Goal: Information Seeking & Learning: Check status

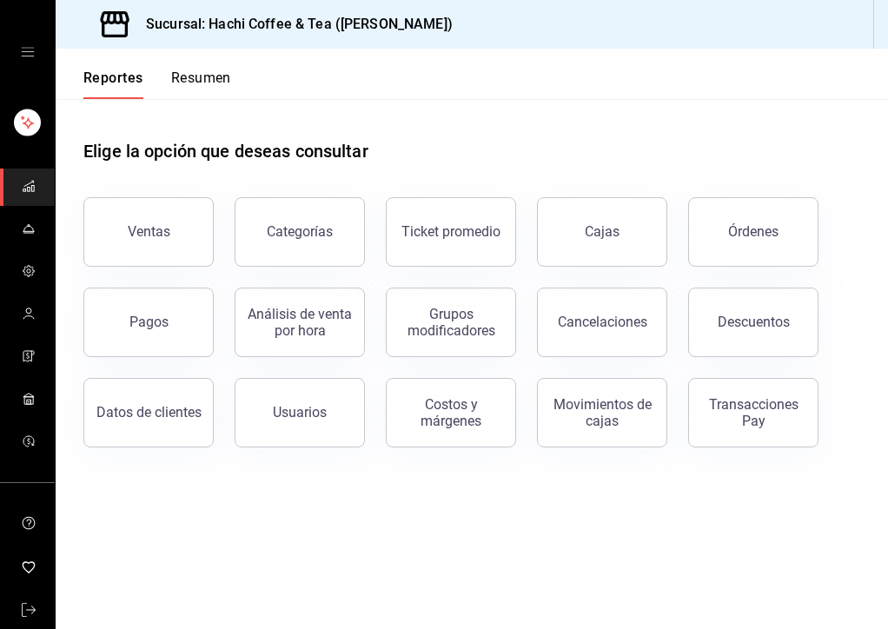
click at [216, 85] on button "Resumen" at bounding box center [201, 85] width 60 height 30
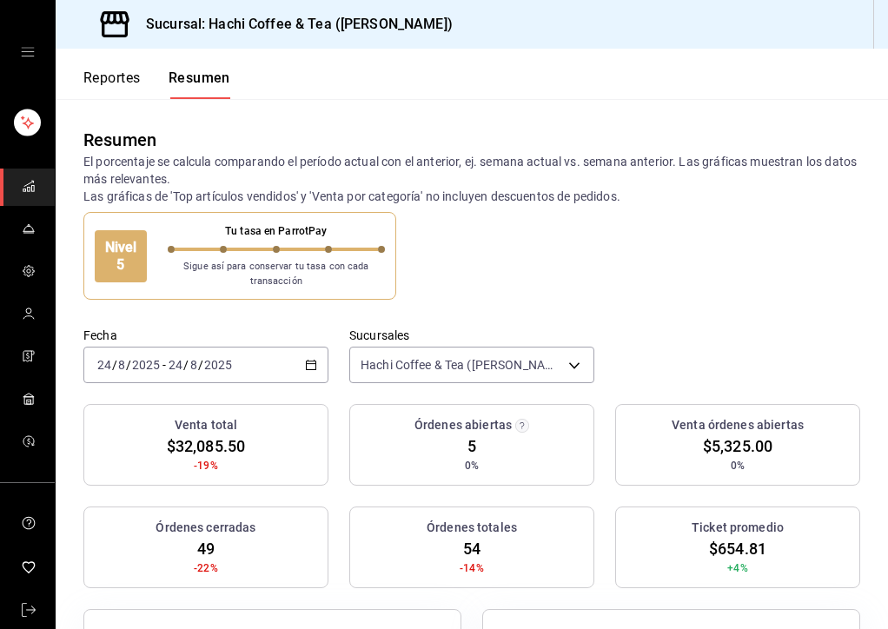
click at [105, 75] on button "Reportes" at bounding box center [111, 85] width 57 height 30
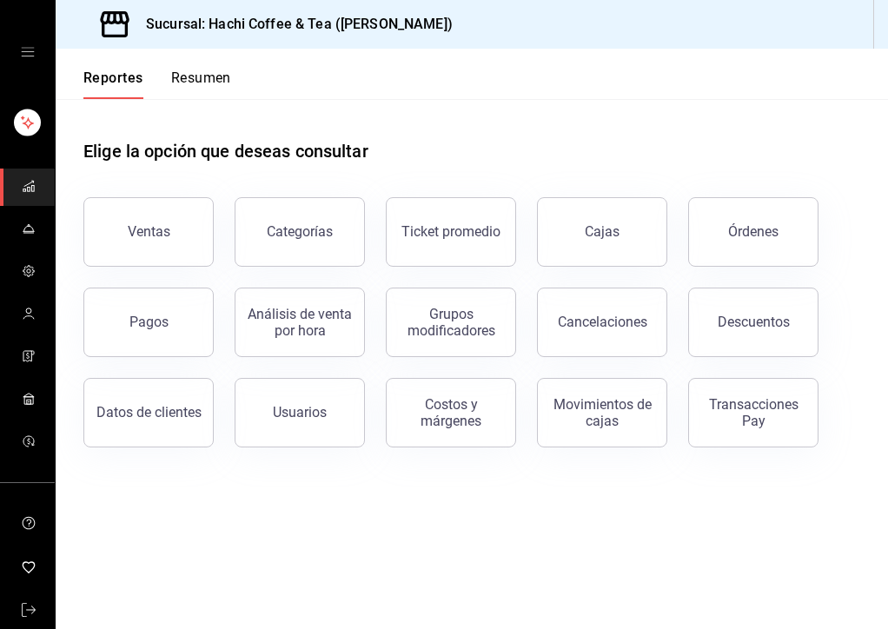
click at [213, 84] on button "Resumen" at bounding box center [201, 85] width 60 height 30
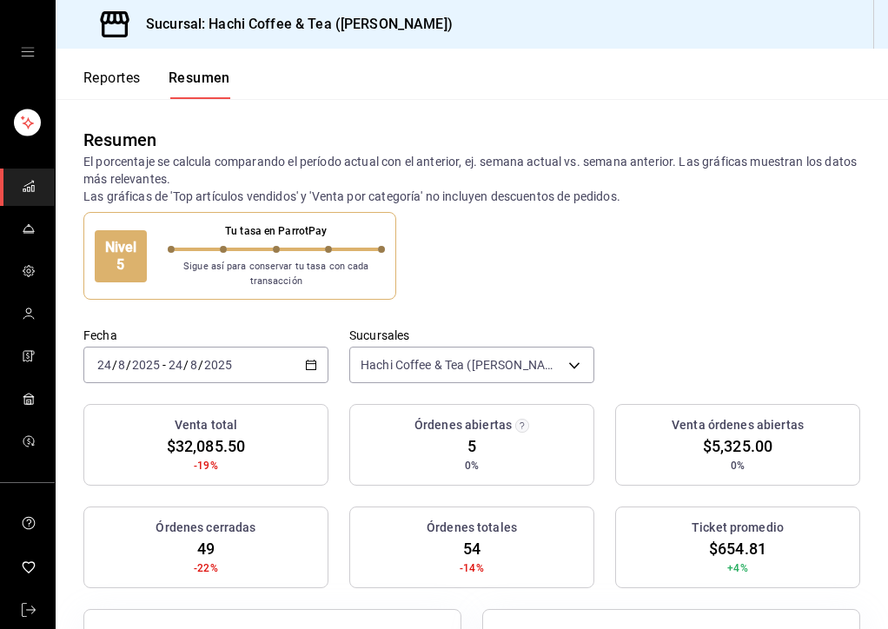
click at [236, 364] on div "[DATE] [DATE] - [DATE] [DATE]" at bounding box center [205, 365] width 245 height 36
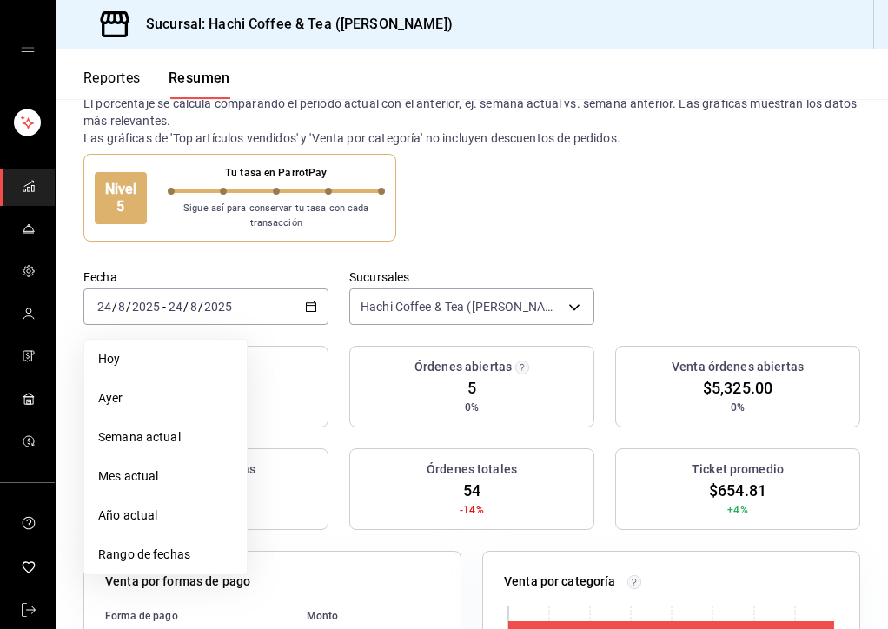
scroll to position [60, 0]
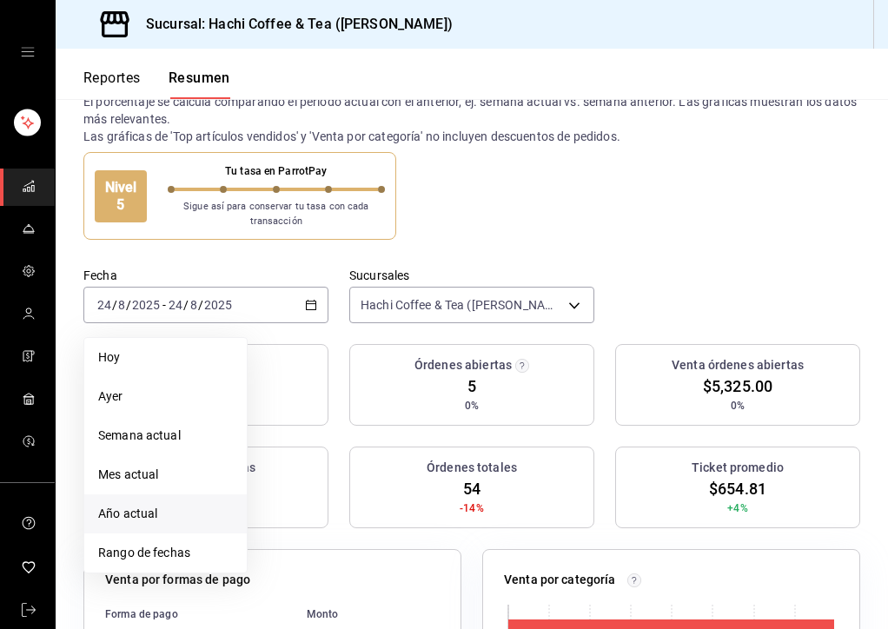
click at [143, 507] on span "Año actual" at bounding box center [165, 514] width 135 height 18
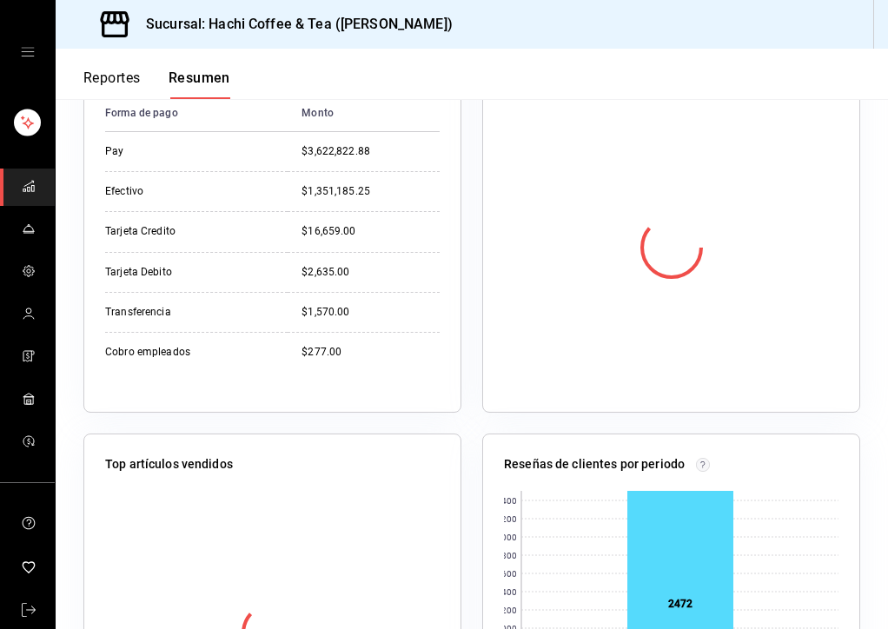
scroll to position [0, 0]
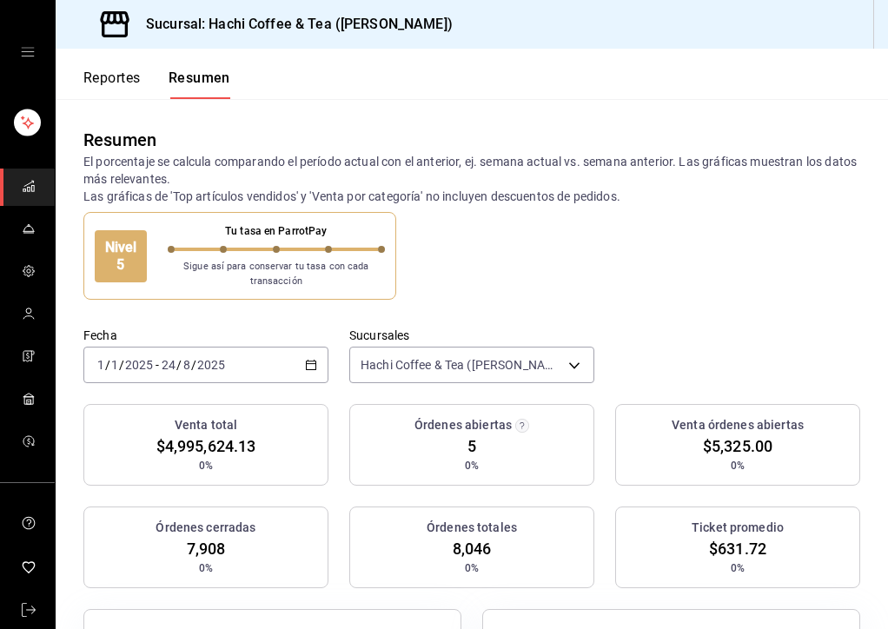
click at [139, 74] on button "Reportes" at bounding box center [111, 85] width 57 height 30
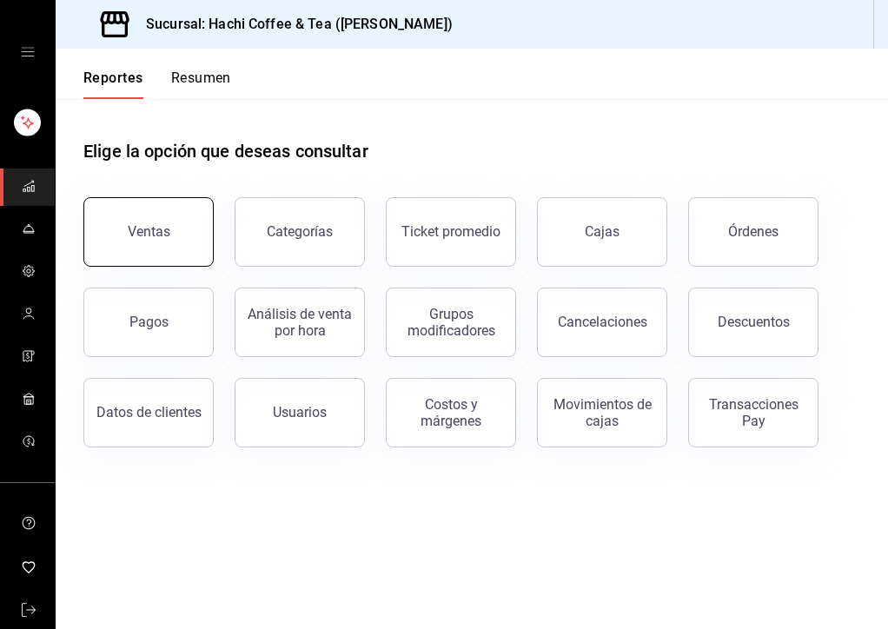
click at [182, 241] on button "Ventas" at bounding box center [148, 232] width 130 height 70
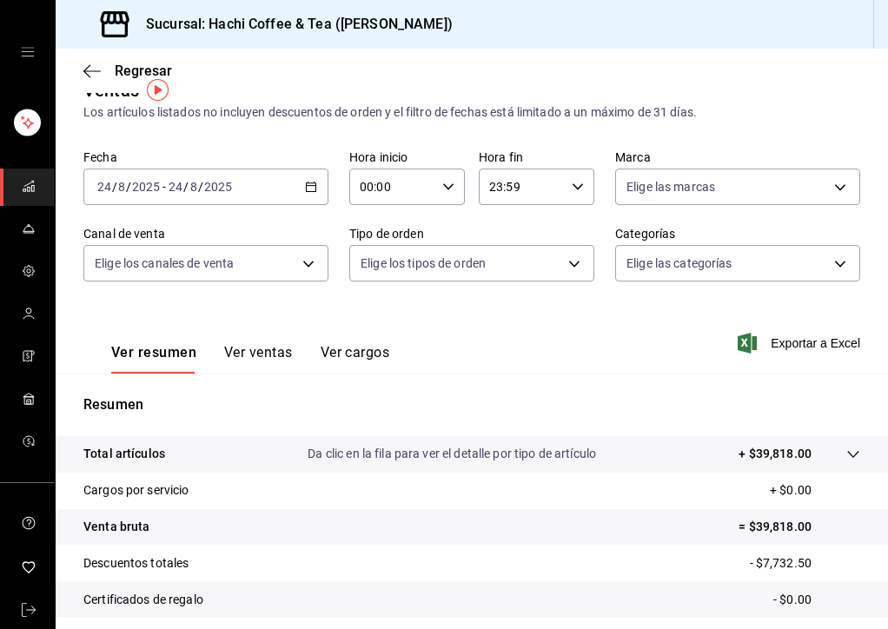
scroll to position [30, 0]
click at [269, 176] on div "[DATE] [DATE] - [DATE] [DATE]" at bounding box center [205, 186] width 245 height 36
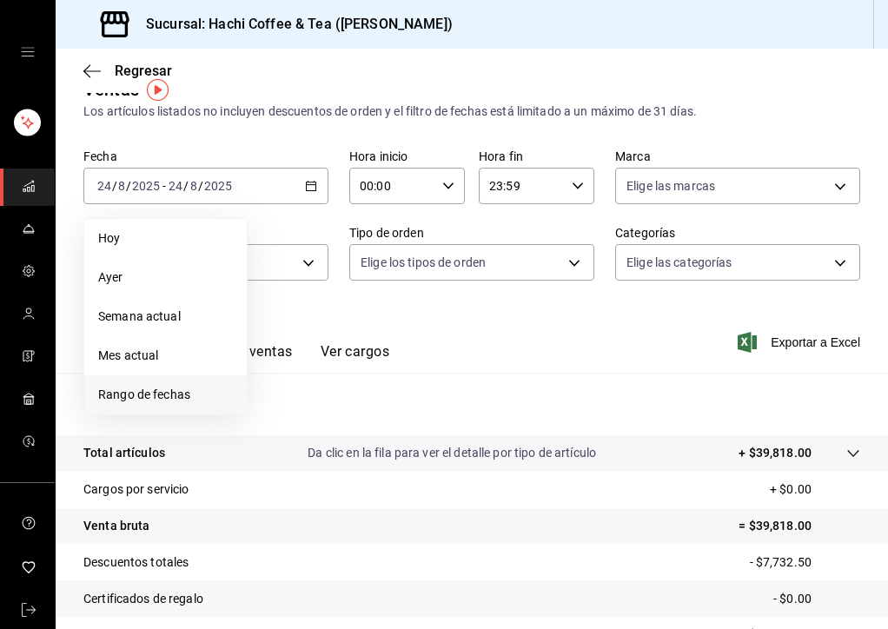
click at [165, 386] on span "Rango de fechas" at bounding box center [165, 395] width 135 height 18
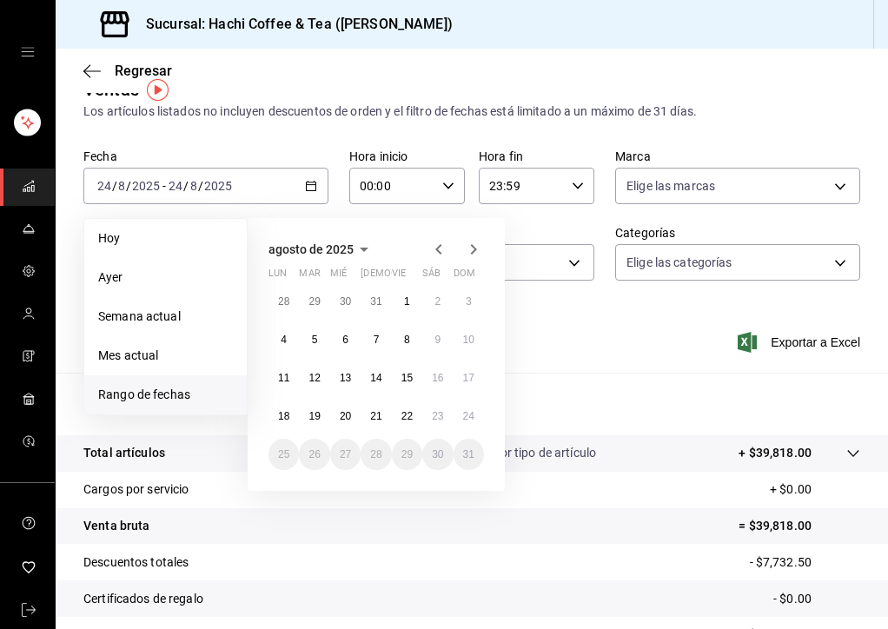
click at [434, 243] on icon "button" at bounding box center [438, 249] width 21 height 21
click at [348, 246] on icon "button" at bounding box center [356, 249] width 21 height 21
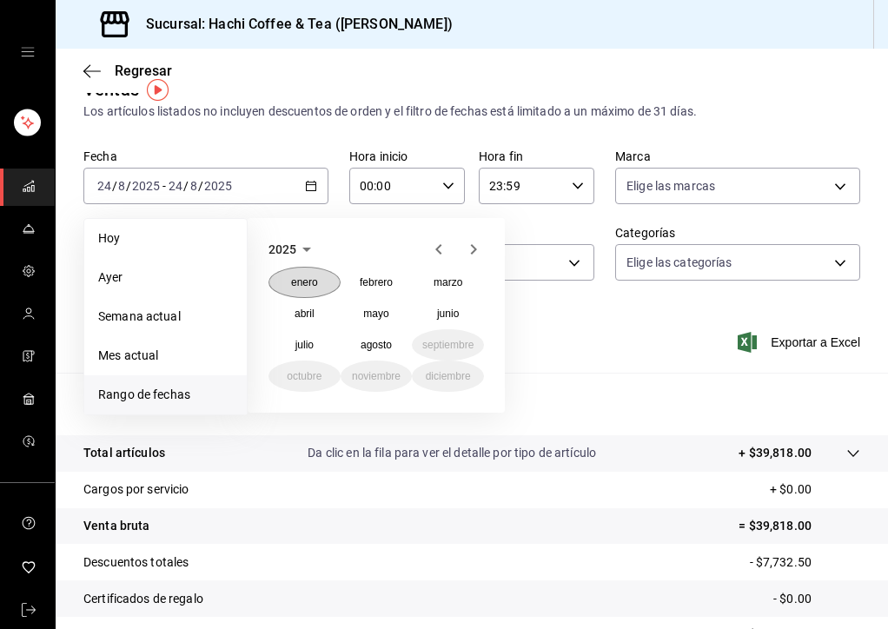
click at [308, 284] on abbr "enero" at bounding box center [304, 282] width 27 height 12
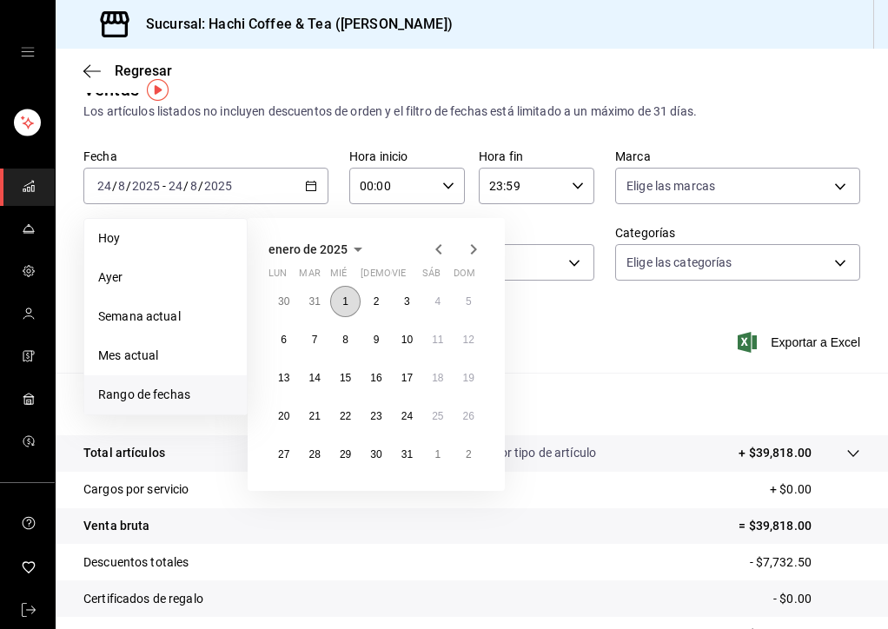
click at [346, 301] on abbr "1" at bounding box center [345, 301] width 6 height 12
click at [471, 249] on icon "button" at bounding box center [473, 249] width 21 height 21
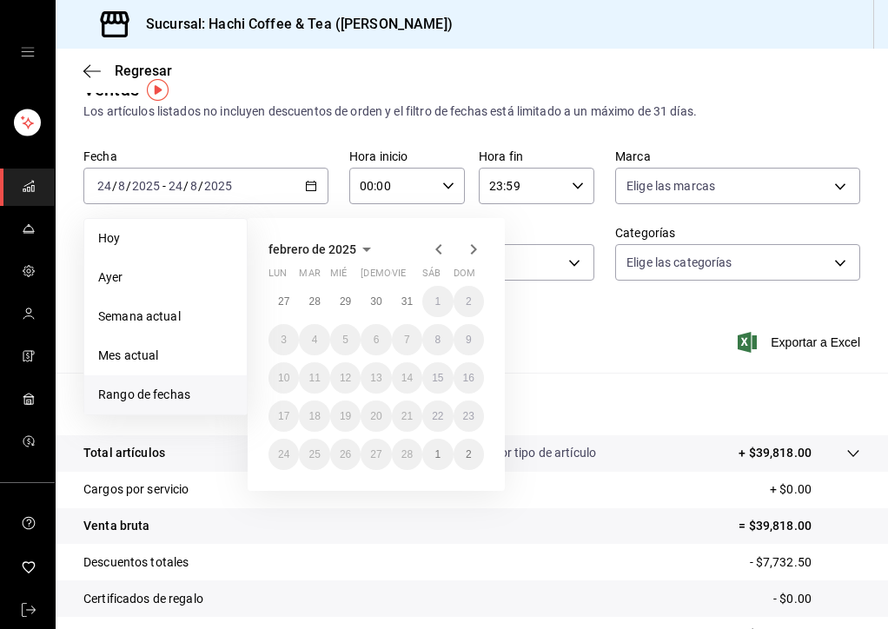
click at [322, 253] on span "febrero de 2025" at bounding box center [313, 249] width 88 height 14
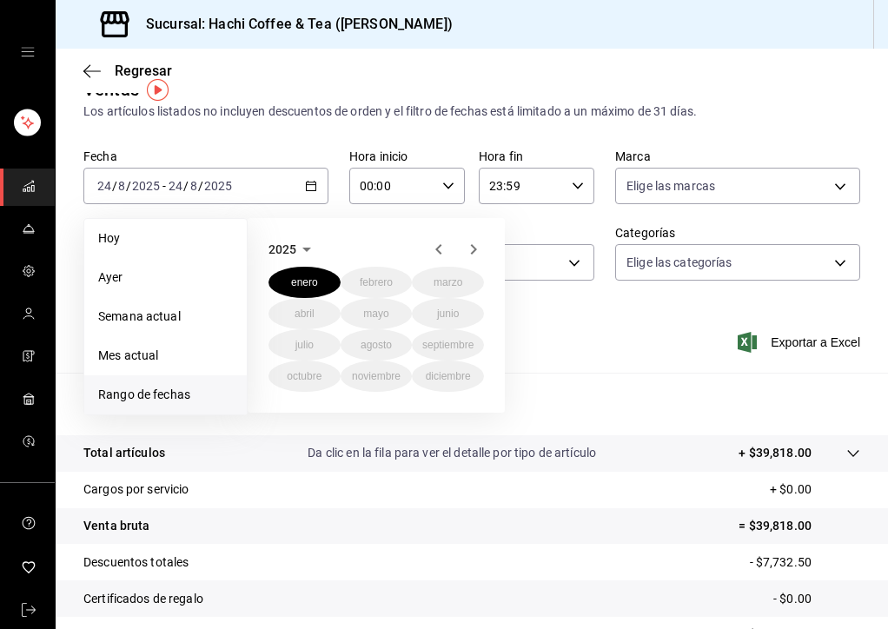
click at [443, 255] on icon "button" at bounding box center [438, 249] width 21 height 21
click at [478, 241] on icon "button" at bounding box center [473, 249] width 21 height 21
click at [313, 117] on div "Los artículos listados no incluyen descuentos de orden y el filtro de fechas es…" at bounding box center [471, 112] width 777 height 18
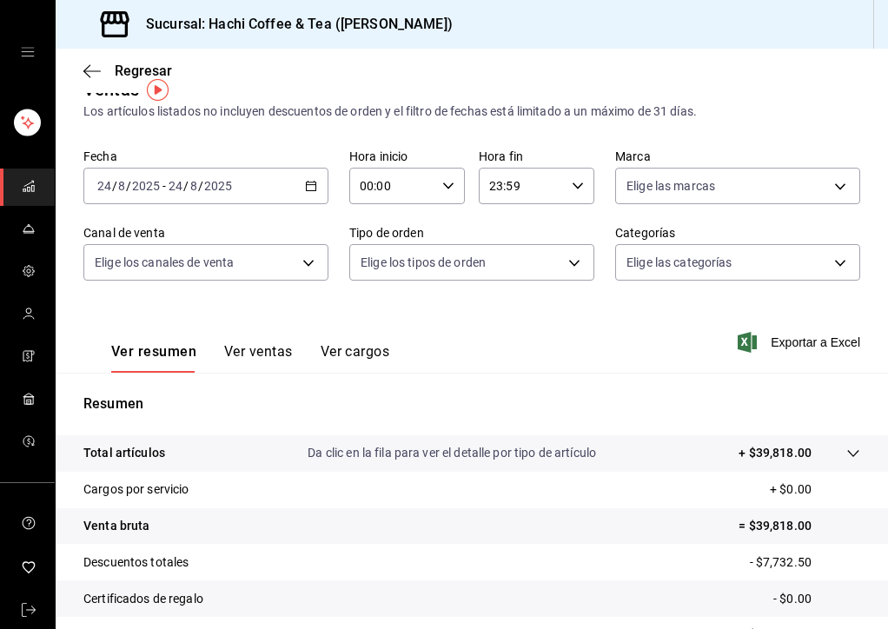
click at [230, 202] on div "[DATE] [DATE] - [DATE] [DATE]" at bounding box center [205, 186] width 245 height 36
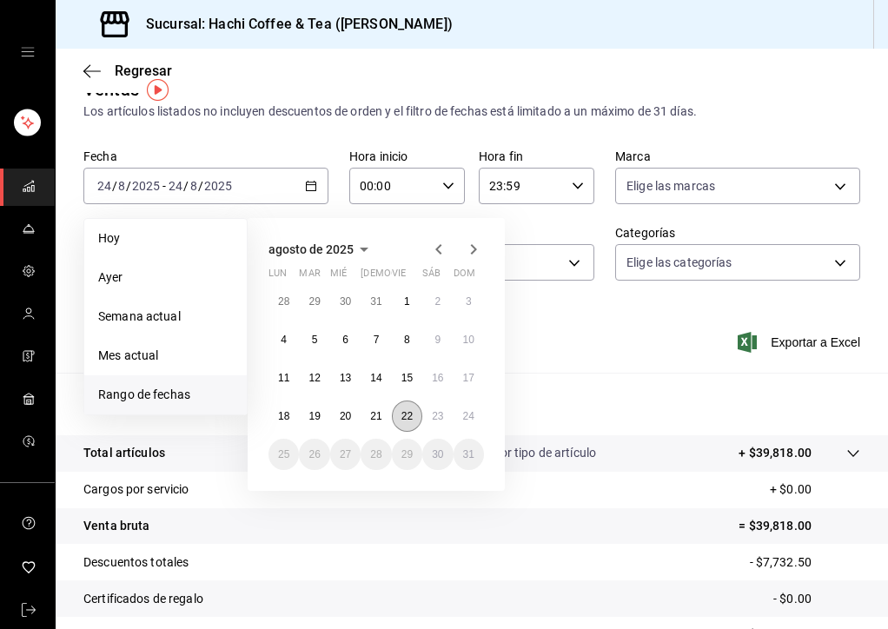
click at [407, 414] on abbr "22" at bounding box center [406, 416] width 11 height 12
click at [352, 247] on button "agosto de 2025" at bounding box center [322, 249] width 106 height 21
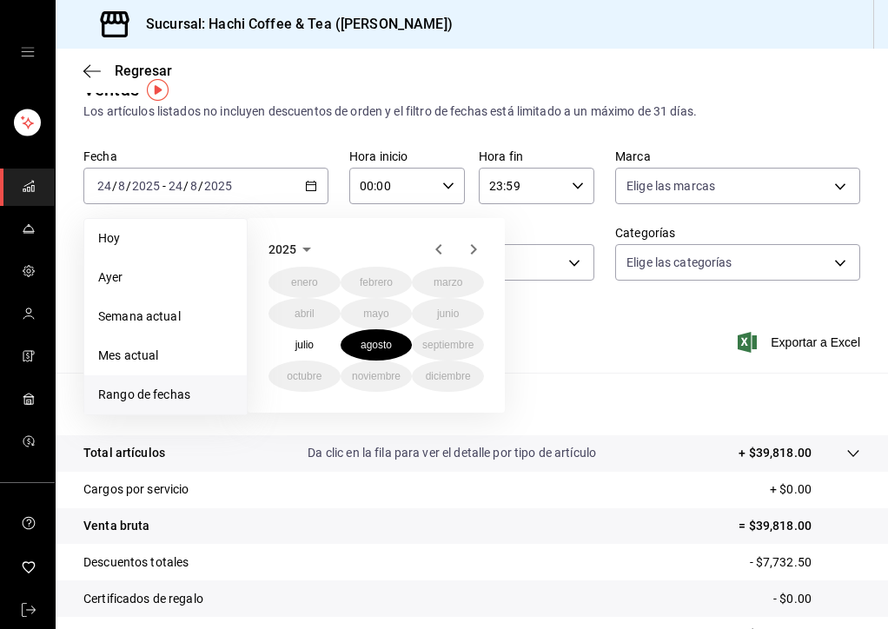
click at [433, 221] on div "[DATE] febrero marzo [PERSON_NAME] [PERSON_NAME] septiembre octubre noviembre d…" at bounding box center [376, 315] width 257 height 195
click at [441, 217] on div "[DATE] febrero marzo [PERSON_NAME] [PERSON_NAME] septiembre octubre noviembre d…" at bounding box center [400, 308] width 304 height 209
click at [656, 146] on div "Ventas Los artículos listados no incluyen descuentos de orden y el filtro de fe…" at bounding box center [472, 425] width 832 height 698
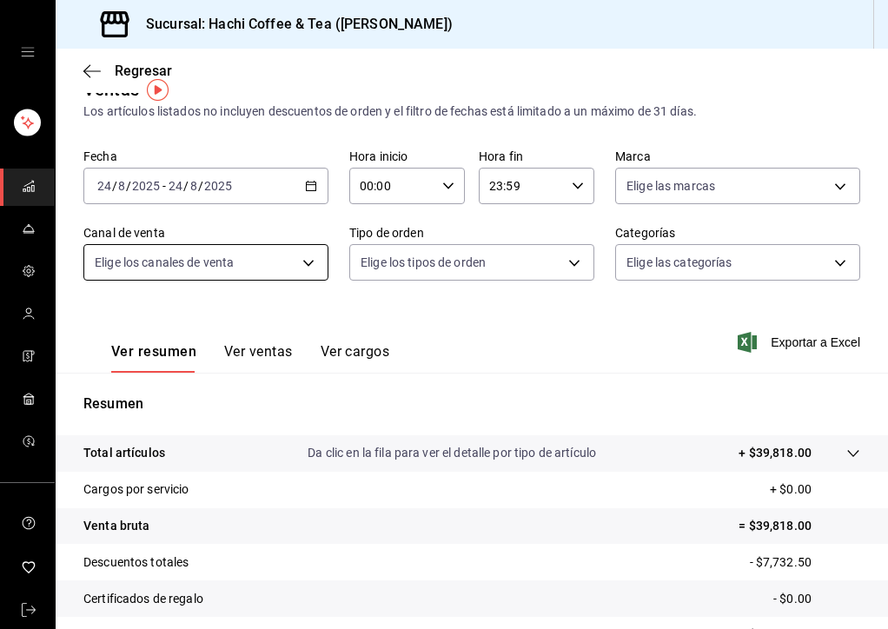
click at [310, 276] on body "Sucursal: Hachi Coffee & Tea ([PERSON_NAME]) Regresar Ventas Los artículos list…" at bounding box center [444, 314] width 888 height 629
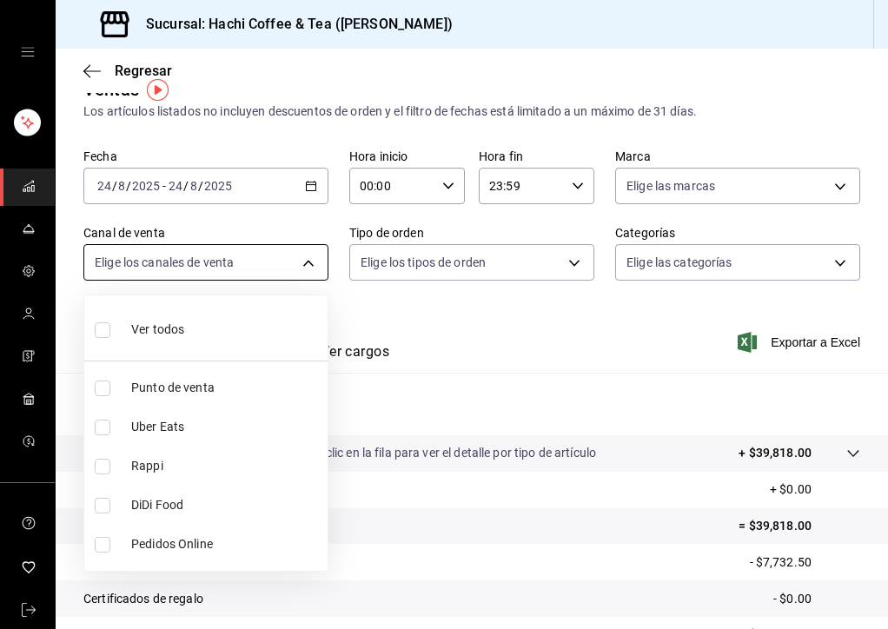
click at [310, 276] on div at bounding box center [444, 314] width 888 height 629
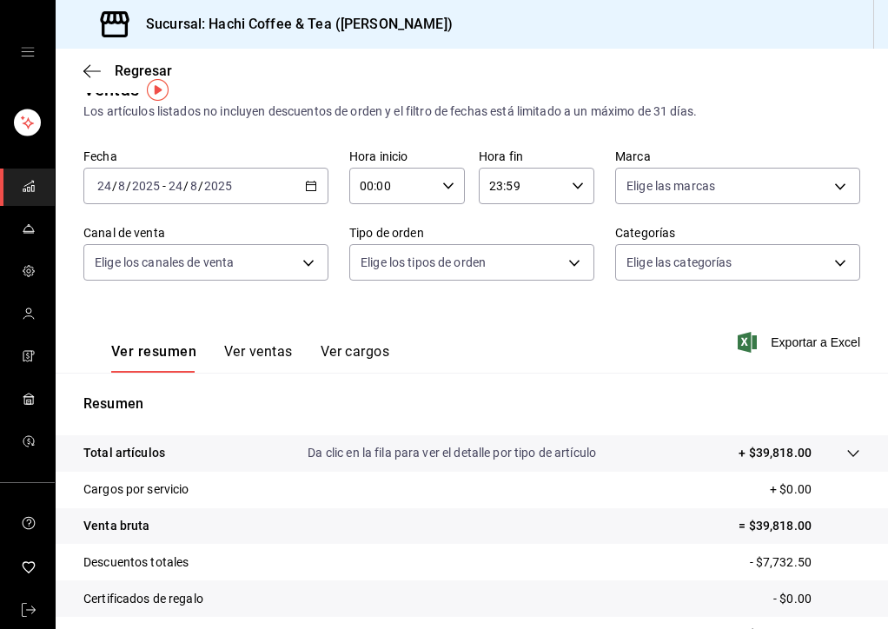
click at [262, 364] on button "Ver ventas" at bounding box center [258, 358] width 69 height 30
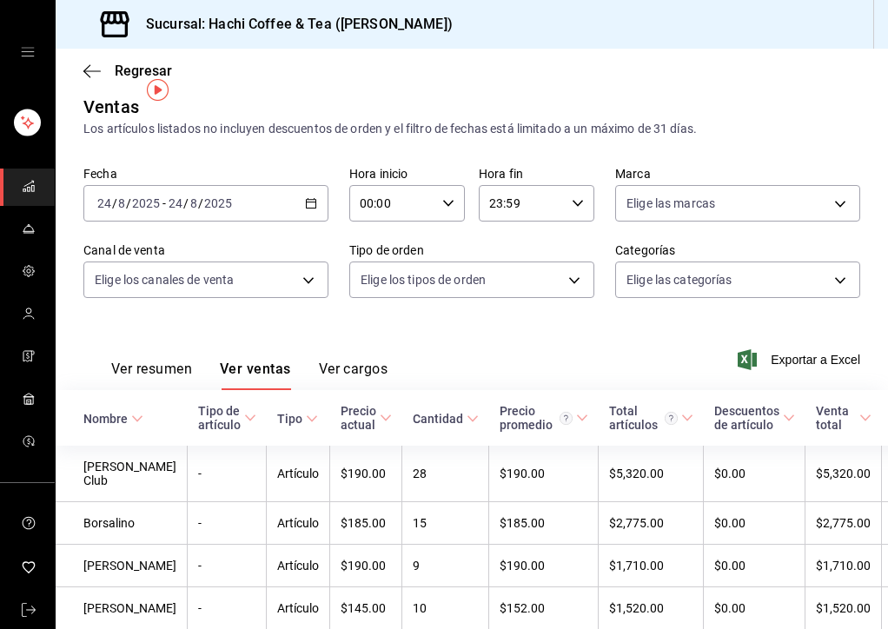
scroll to position [30, 0]
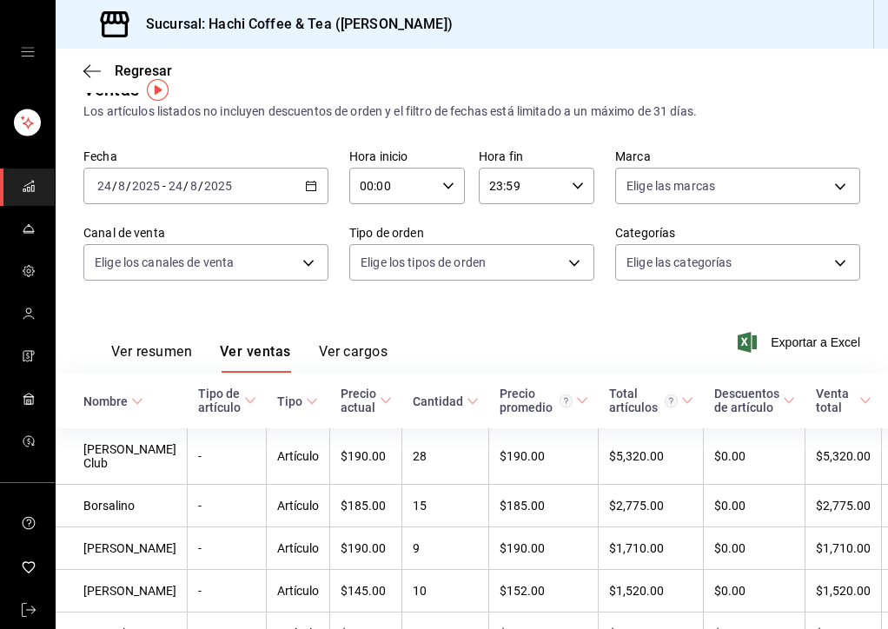
click at [271, 178] on div "[DATE] [DATE] - [DATE] [DATE]" at bounding box center [205, 186] width 245 height 36
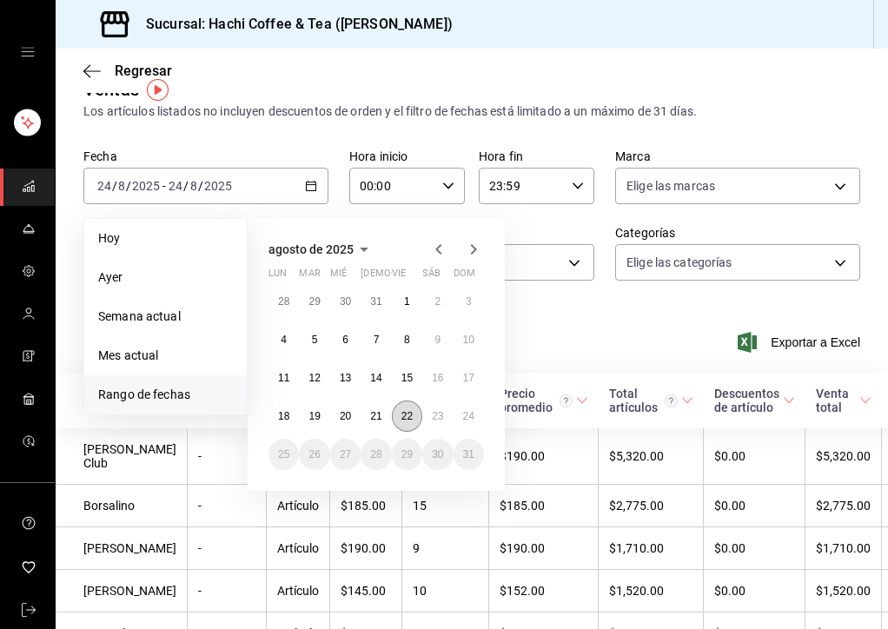
click at [415, 414] on button "22" at bounding box center [407, 416] width 30 height 31
click at [443, 246] on icon "button" at bounding box center [438, 249] width 21 height 21
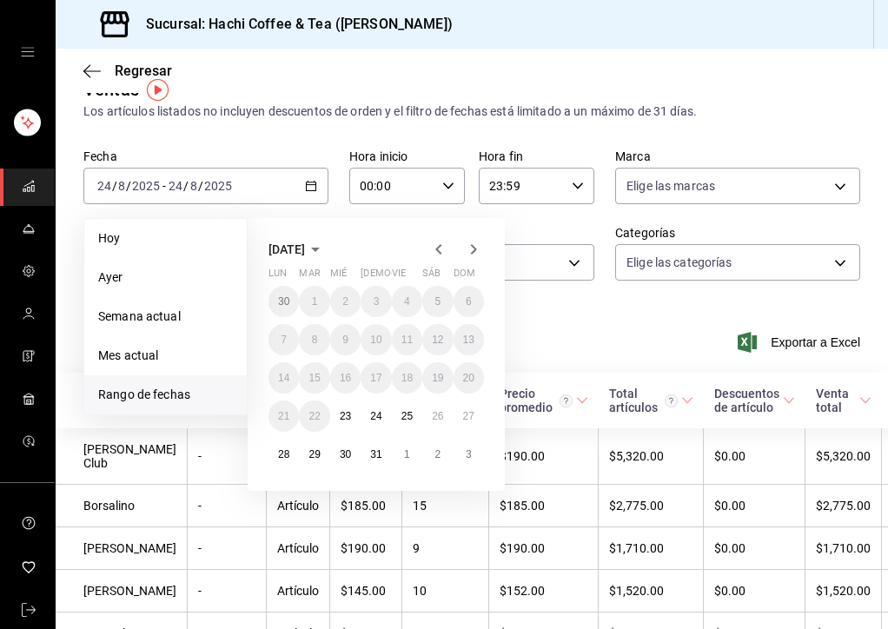
click at [468, 248] on icon "button" at bounding box center [473, 249] width 21 height 21
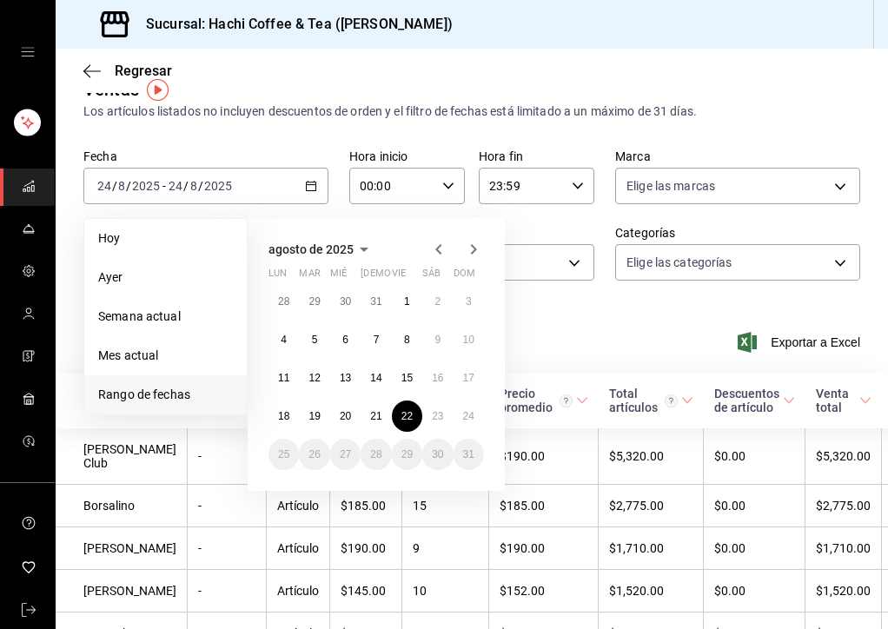
click at [443, 249] on icon "button" at bounding box center [438, 249] width 21 height 21
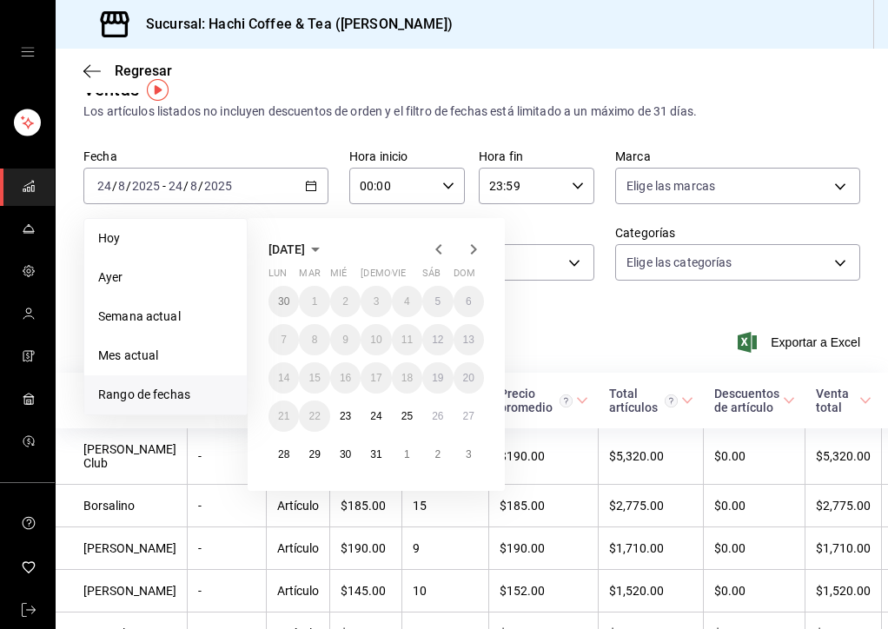
click at [443, 249] on icon "button" at bounding box center [438, 249] width 21 height 21
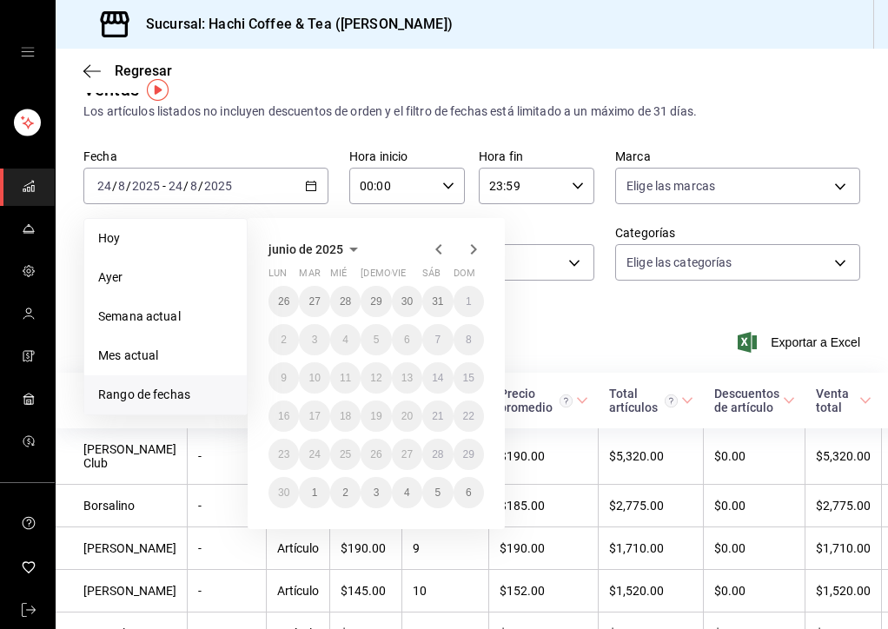
click at [443, 249] on icon "button" at bounding box center [438, 249] width 21 height 21
click at [435, 250] on icon "button" at bounding box center [438, 249] width 21 height 21
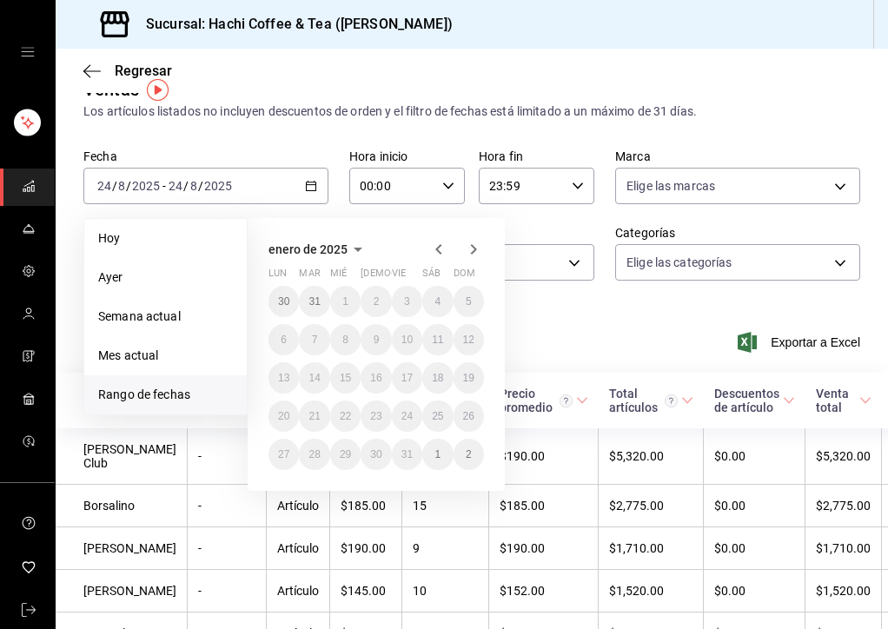
click at [435, 254] on icon "button" at bounding box center [438, 249] width 21 height 21
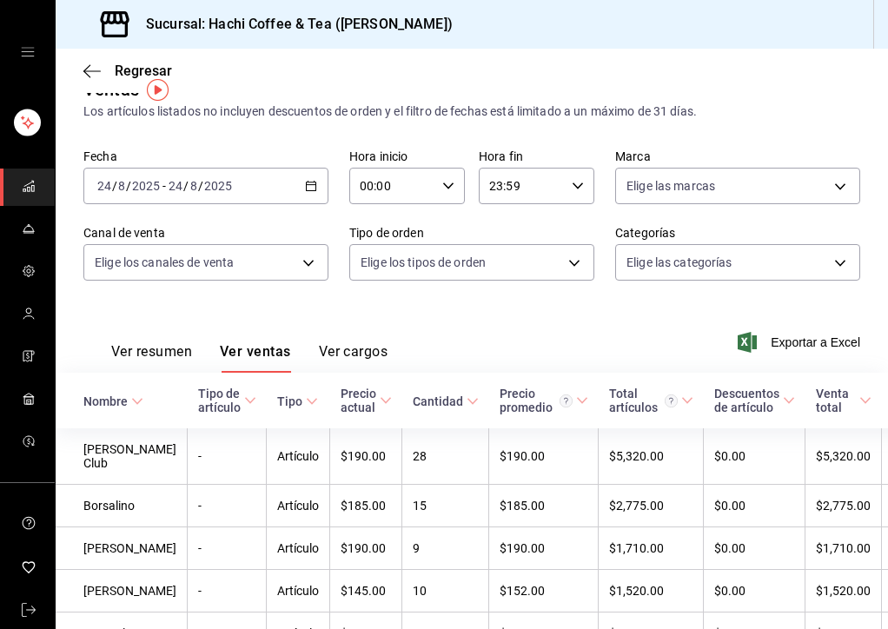
click at [380, 105] on div "Los artículos listados no incluyen descuentos de orden y el filtro de fechas es…" at bounding box center [471, 112] width 777 height 18
click at [262, 260] on body "Sucursal: Hachi Coffee & Tea ([PERSON_NAME]) Regresar Ventas Los artículos list…" at bounding box center [444, 314] width 888 height 629
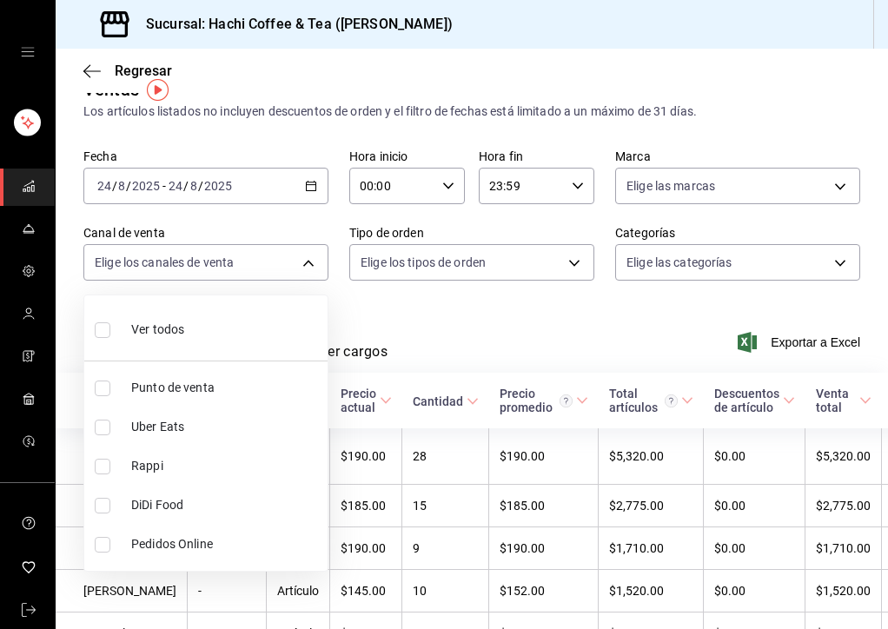
click at [415, 212] on div at bounding box center [444, 314] width 888 height 629
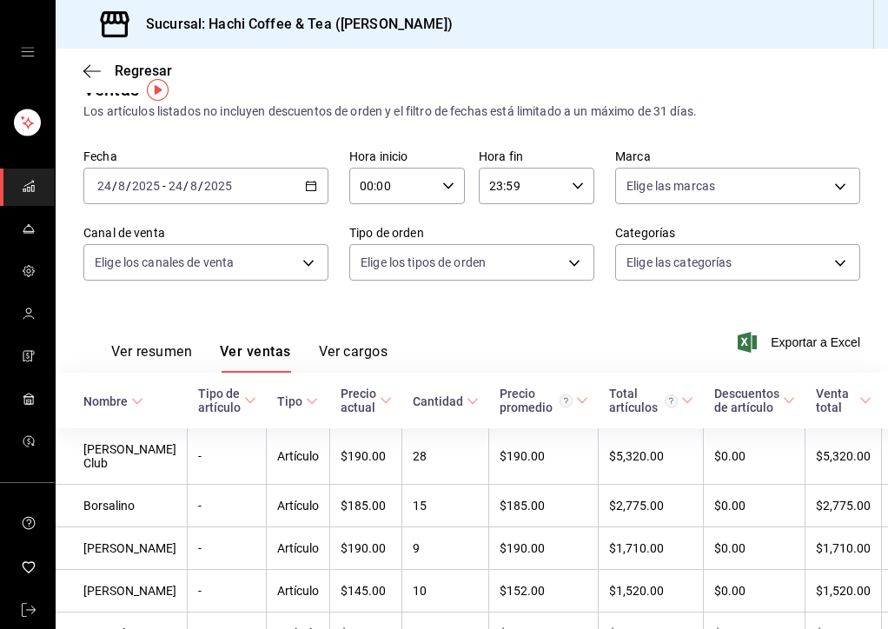
click at [235, 190] on div "[DATE] [DATE] - [DATE] [DATE]" at bounding box center [205, 186] width 245 height 36
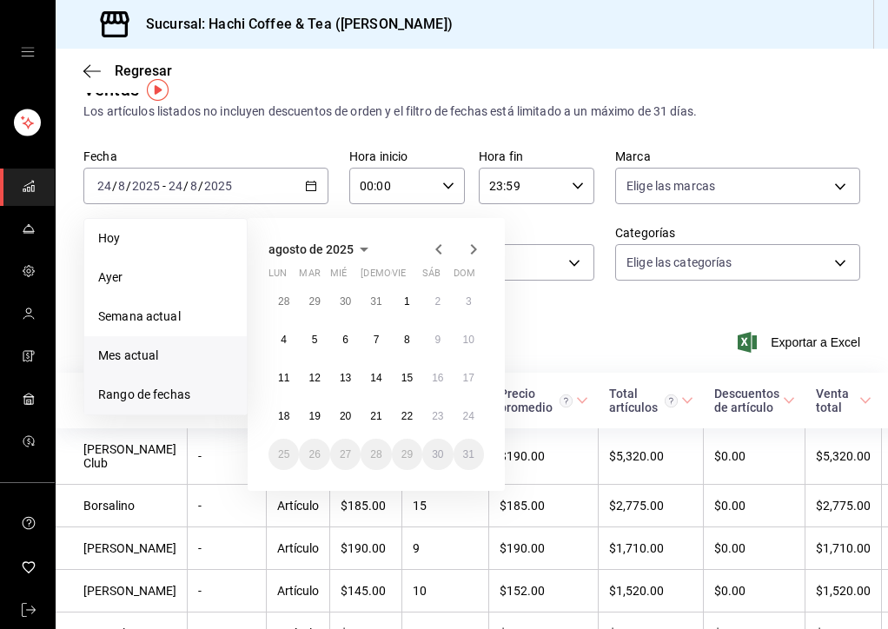
click at [178, 356] on span "Mes actual" at bounding box center [165, 356] width 135 height 18
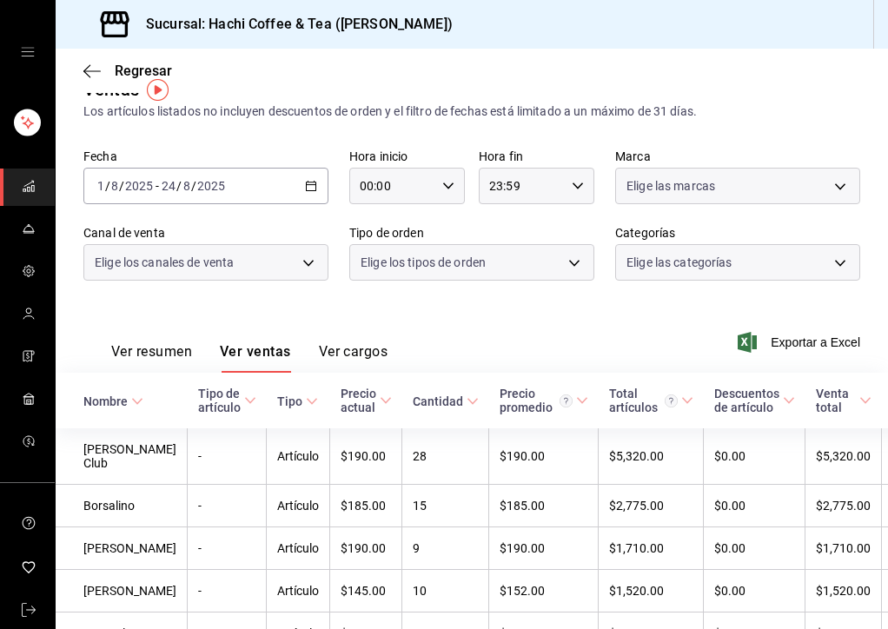
scroll to position [13, 0]
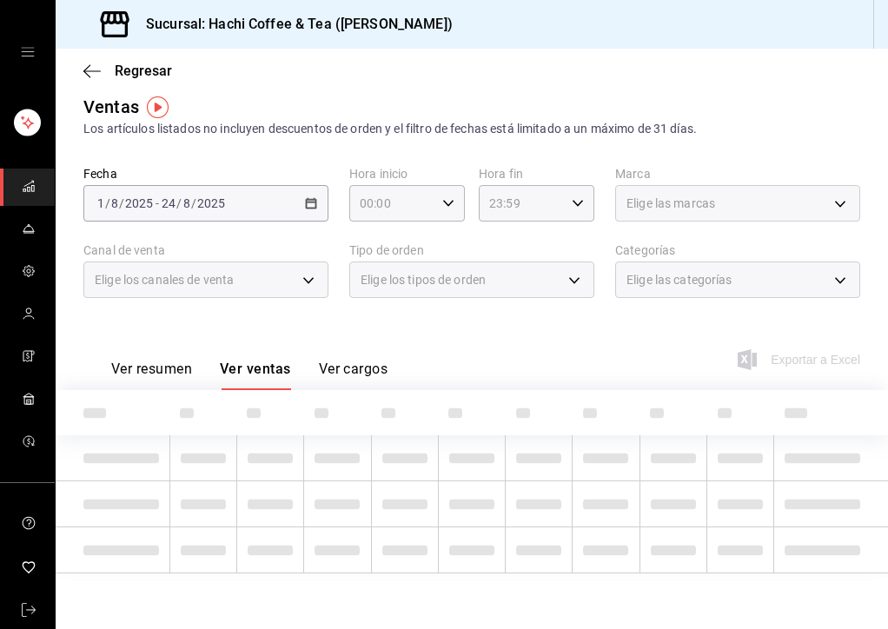
click at [355, 96] on div "Ventas Los artículos listados no incluyen descuentos de orden y el filtro de fe…" at bounding box center [471, 116] width 777 height 44
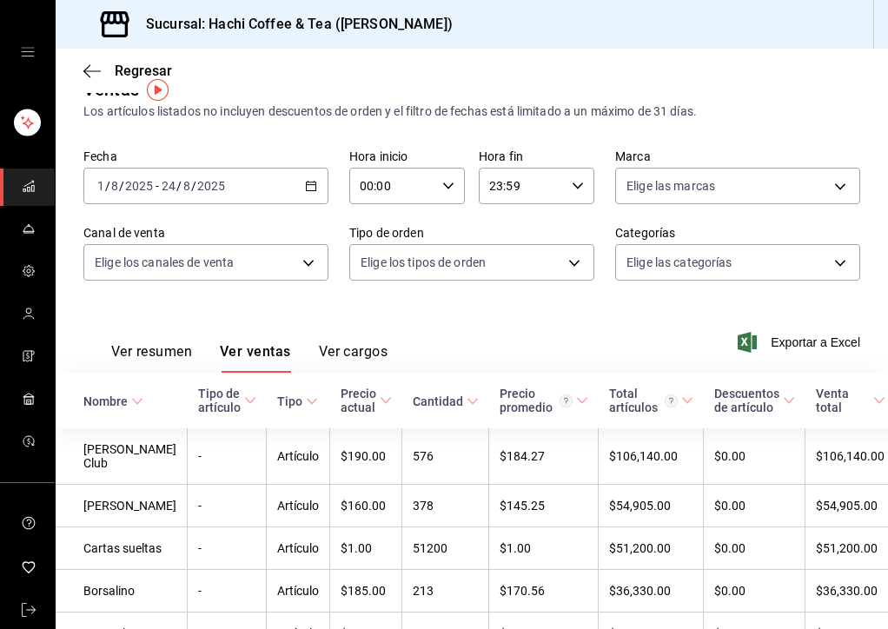
click at [314, 189] on icon "button" at bounding box center [311, 186] width 12 height 12
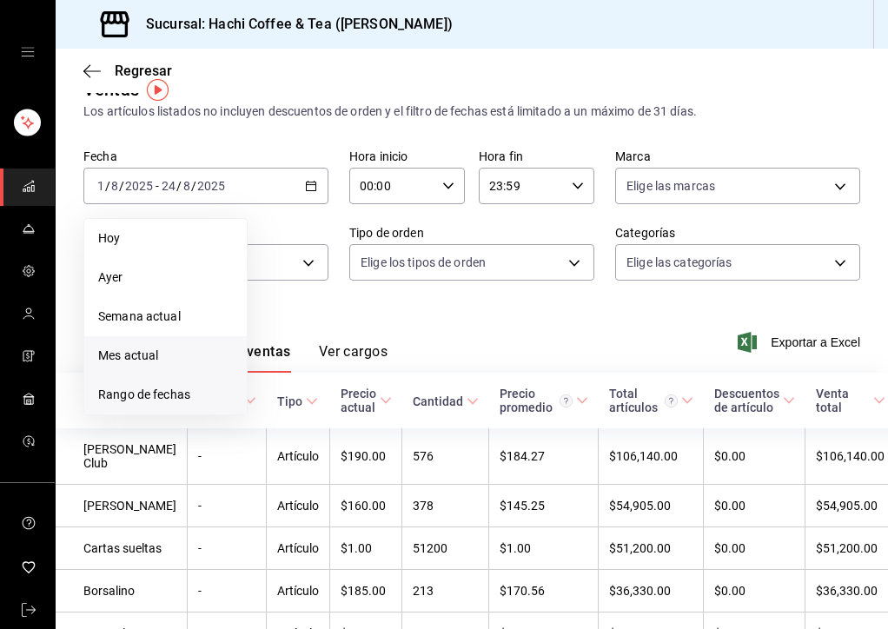
click at [177, 393] on span "Rango de fechas" at bounding box center [165, 395] width 135 height 18
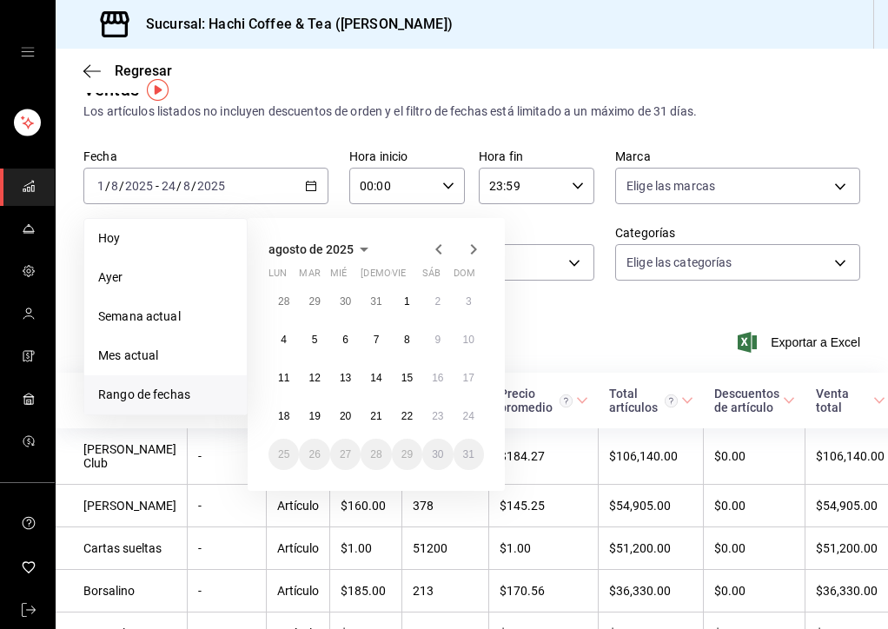
click at [446, 242] on icon "button" at bounding box center [438, 249] width 21 height 21
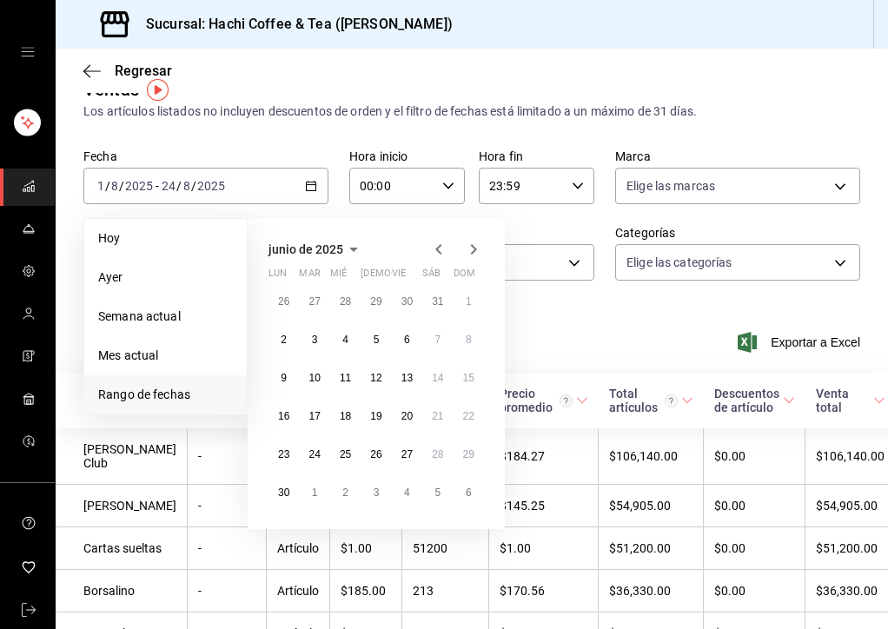
click at [446, 242] on icon "button" at bounding box center [438, 249] width 21 height 21
click at [381, 301] on button "1" at bounding box center [376, 301] width 30 height 31
click at [477, 267] on div "dom" at bounding box center [469, 276] width 30 height 19
click at [477, 262] on div "[DATE] lun mar mié jue vie sáb dom 28 29 30 1 2 3 4 5 6 7 8 9 10 11 12 13 14 15…" at bounding box center [376, 354] width 257 height 273
click at [474, 240] on icon "button" at bounding box center [473, 249] width 21 height 21
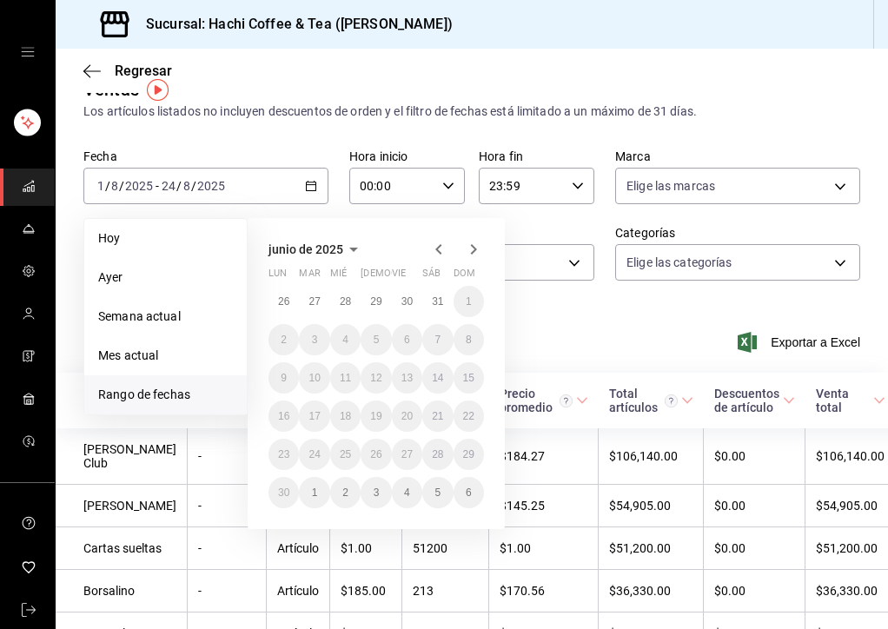
click at [443, 254] on icon "button" at bounding box center [438, 249] width 21 height 21
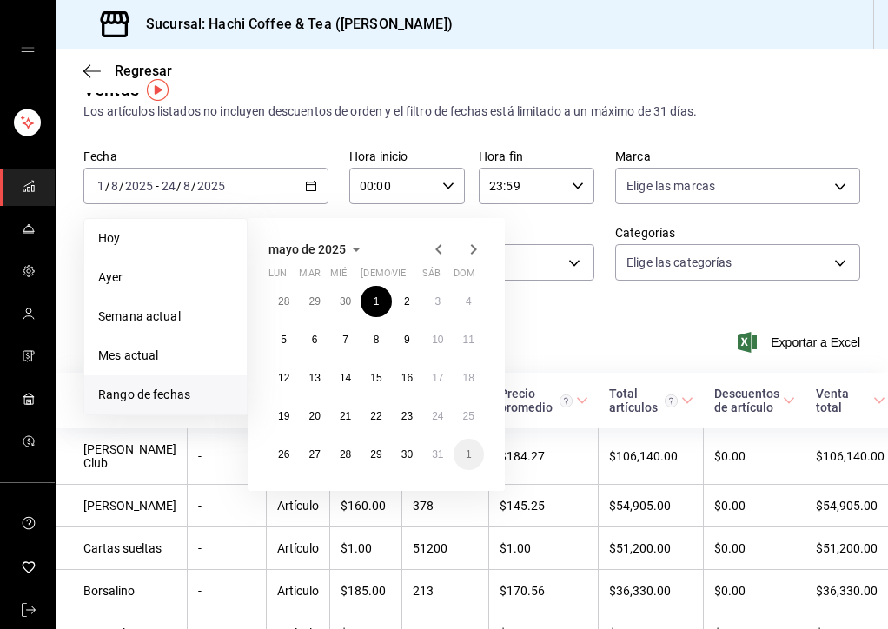
click at [573, 320] on div "Ver resumen Ver ventas Ver cargos Exportar a Excel" at bounding box center [472, 337] width 832 height 71
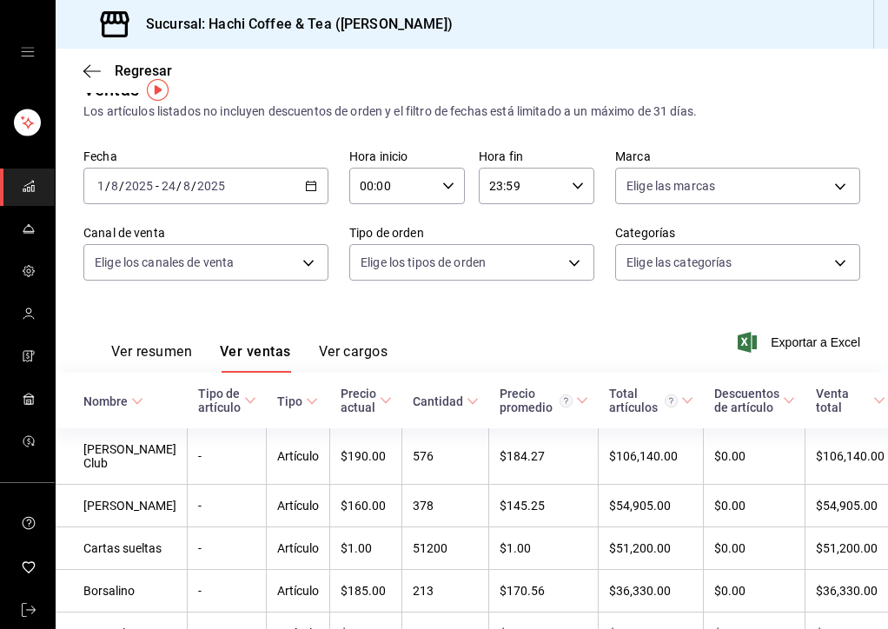
click at [309, 169] on div "[DATE] [DATE] - [DATE] [DATE]" at bounding box center [205, 186] width 245 height 36
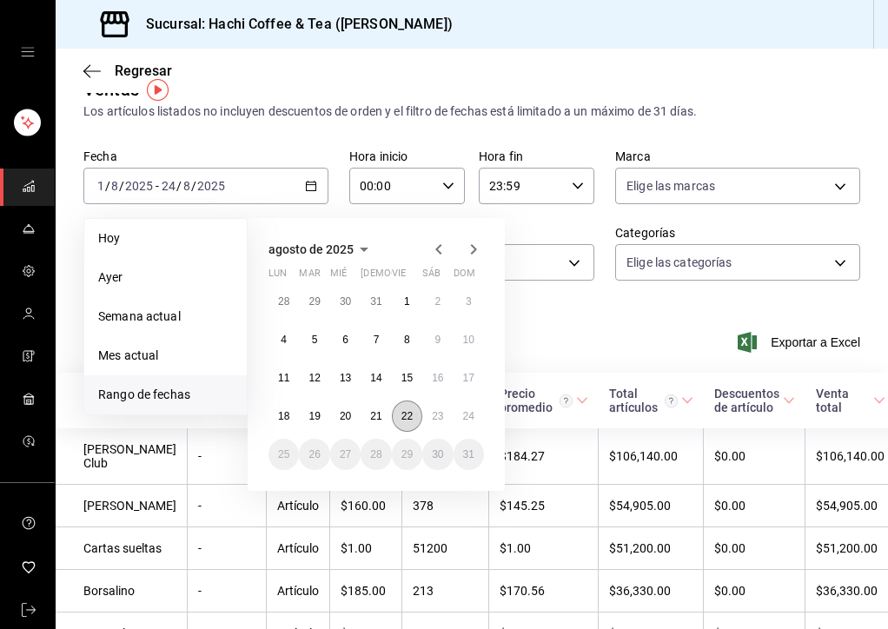
click at [403, 412] on abbr "22" at bounding box center [406, 416] width 11 height 12
click at [439, 245] on icon "button" at bounding box center [438, 249] width 21 height 21
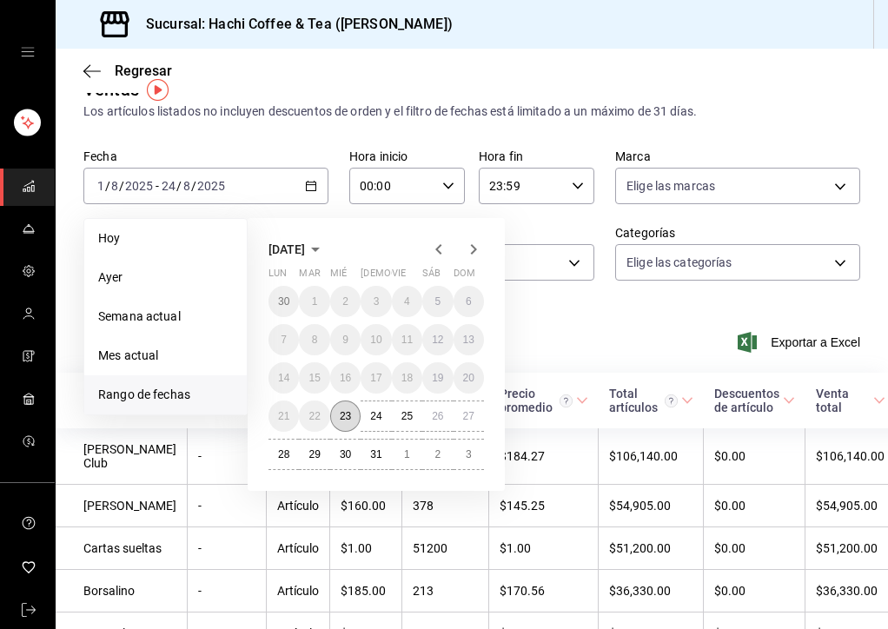
click at [351, 403] on button "23" at bounding box center [345, 416] width 30 height 31
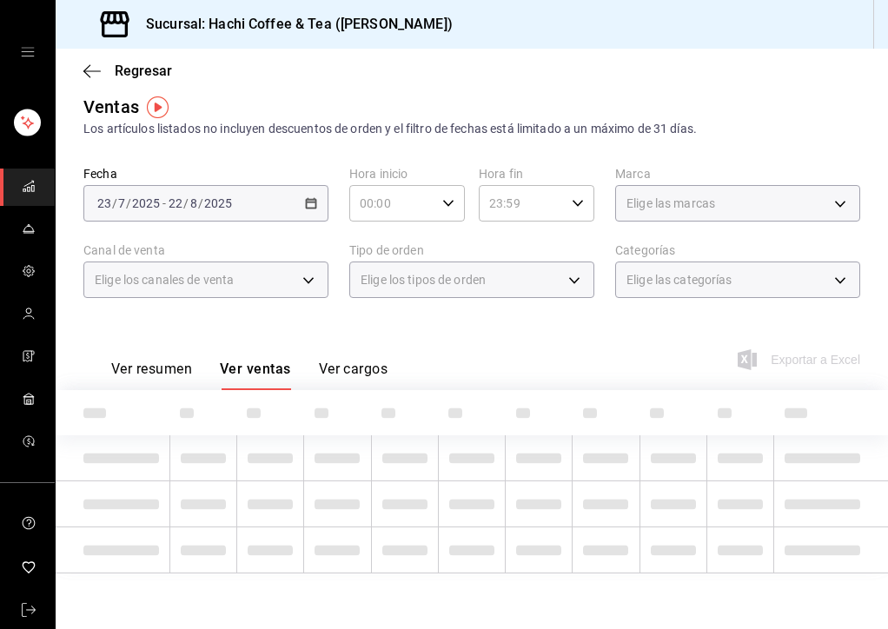
scroll to position [30, 0]
